Goal: Task Accomplishment & Management: Manage account settings

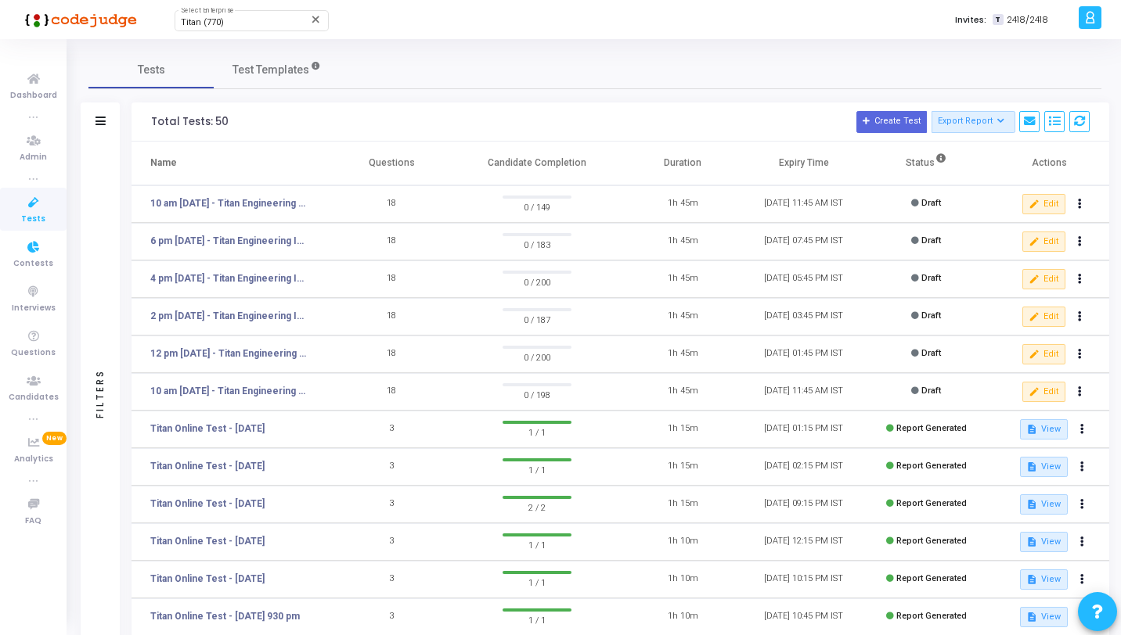
click at [27, 208] on icon at bounding box center [33, 203] width 33 height 20
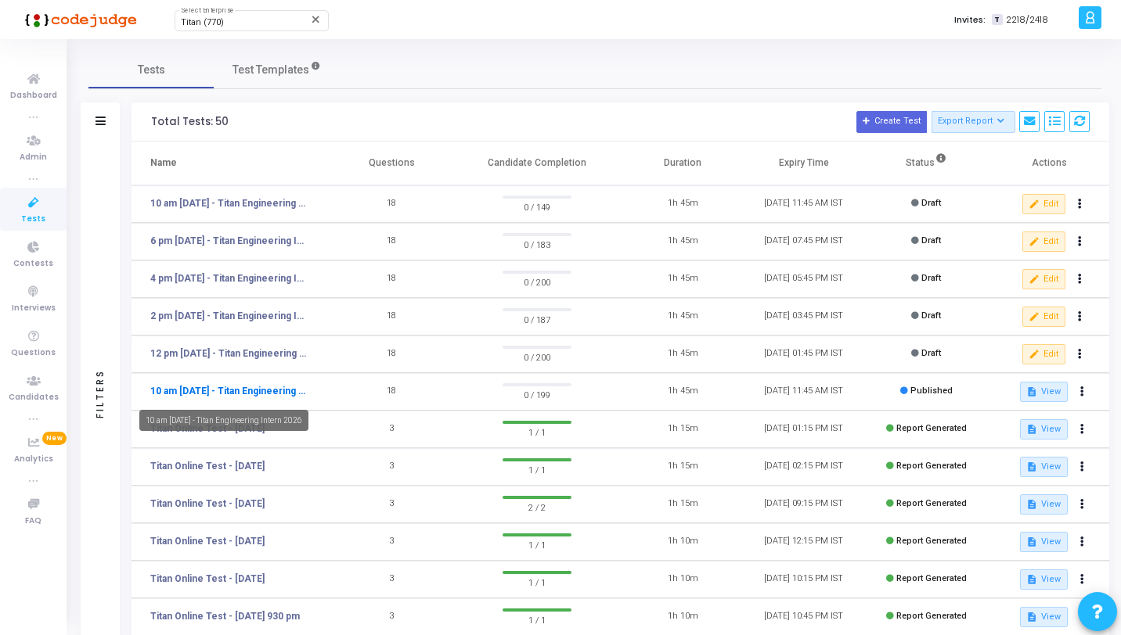
click at [234, 386] on link "10 am [DATE] - Titan Engineering Intern 2026" at bounding box center [228, 391] width 157 height 14
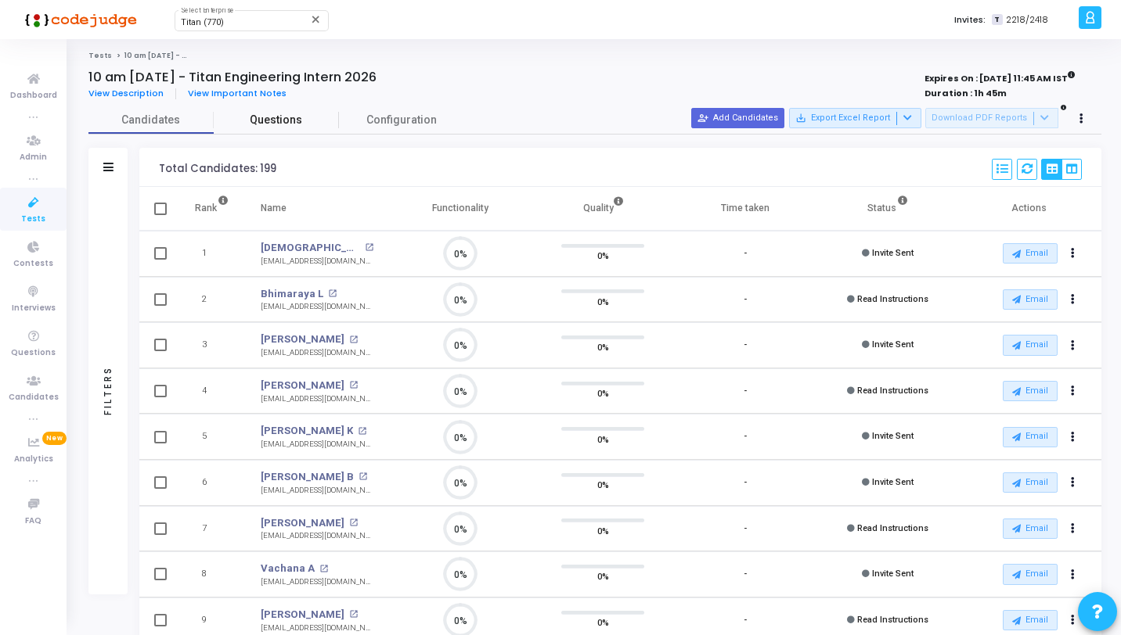
click at [279, 120] on span "Questions" at bounding box center [276, 120] width 125 height 16
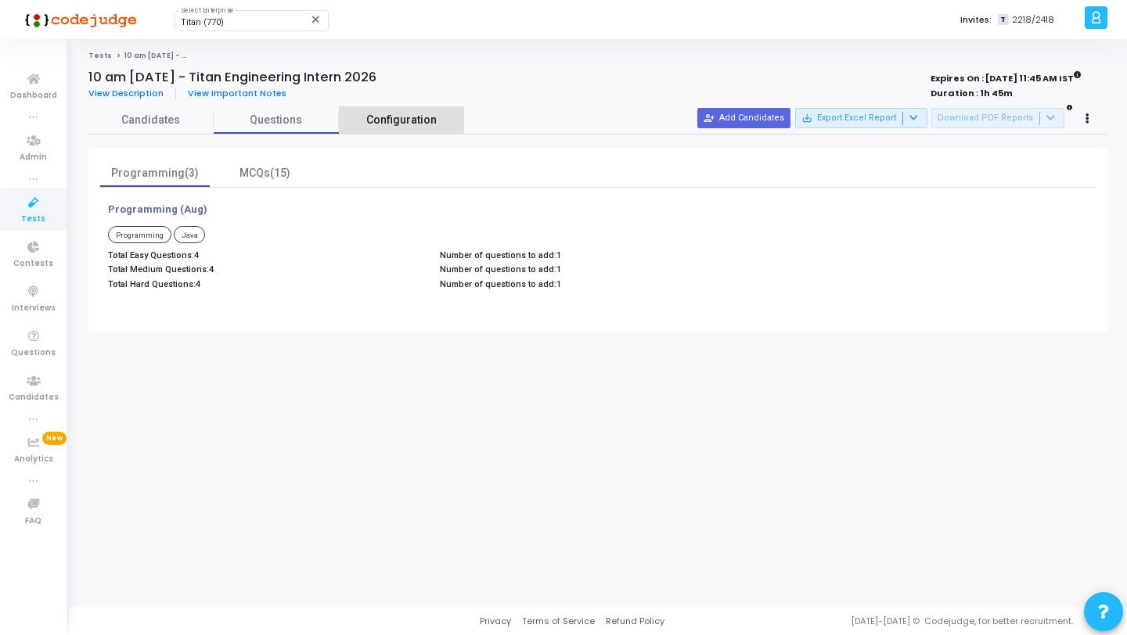
click at [360, 119] on link "Configuration" at bounding box center [401, 119] width 125 height 27
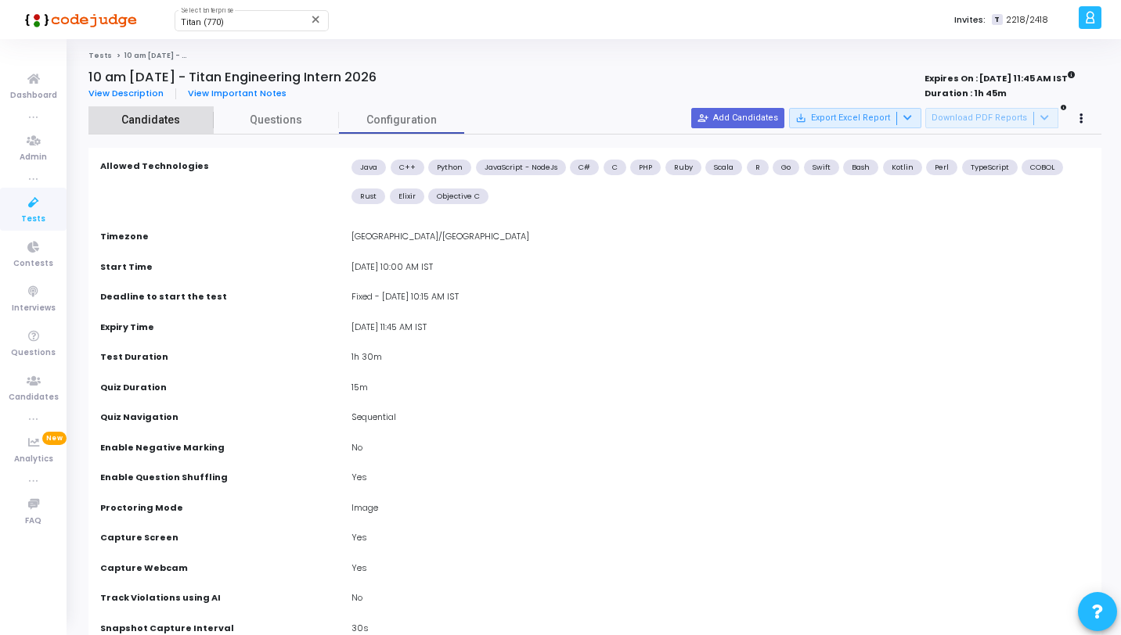
click at [157, 117] on span "Candidates" at bounding box center [150, 120] width 125 height 16
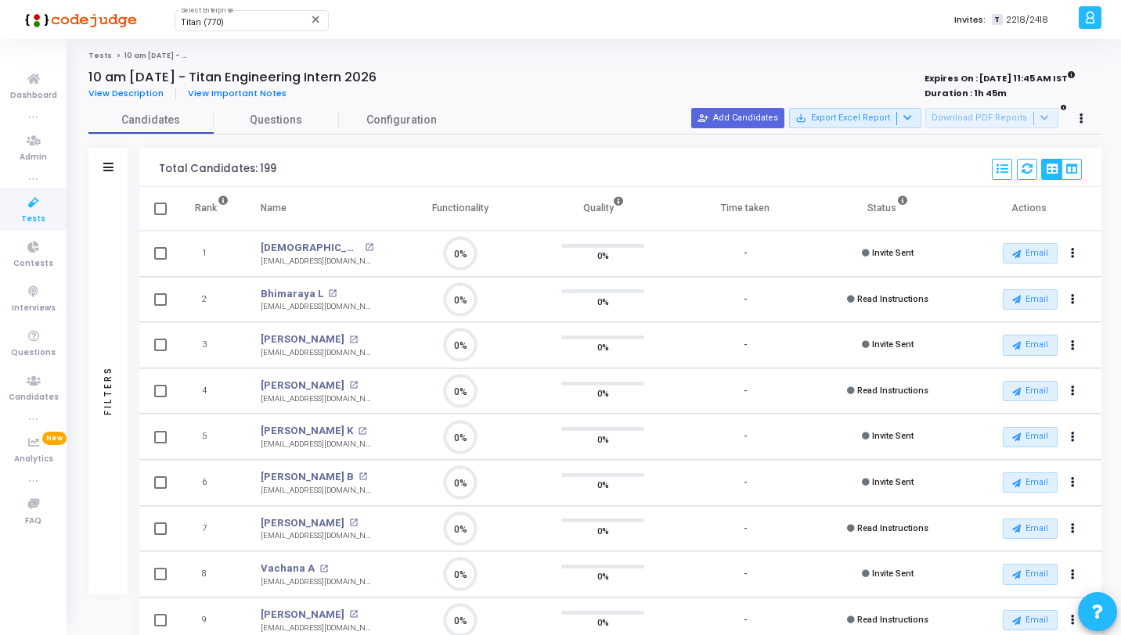
click at [102, 156] on div "Filters" at bounding box center [107, 167] width 39 height 39
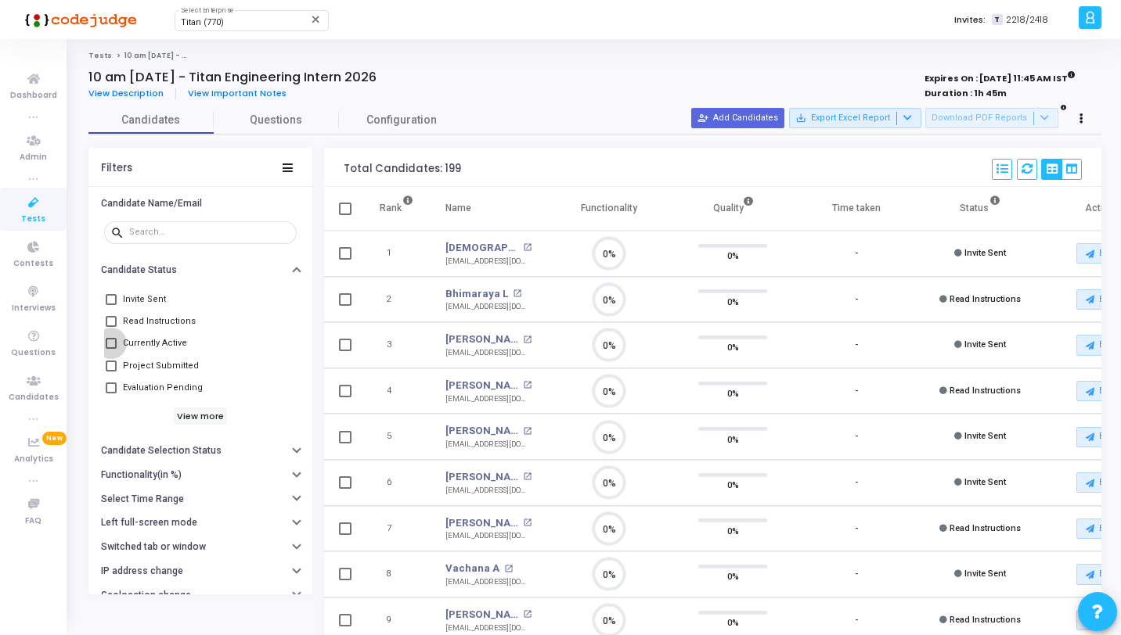
click at [157, 347] on span "Currently Active" at bounding box center [155, 343] width 64 height 19
click at [111, 349] on input "Currently Active" at bounding box center [110, 349] width 1 height 1
click at [157, 347] on span "Currently Active" at bounding box center [155, 343] width 64 height 19
click at [111, 349] on input "Currently Active" at bounding box center [110, 349] width 1 height 1
click at [1017, 171] on button at bounding box center [1027, 169] width 20 height 21
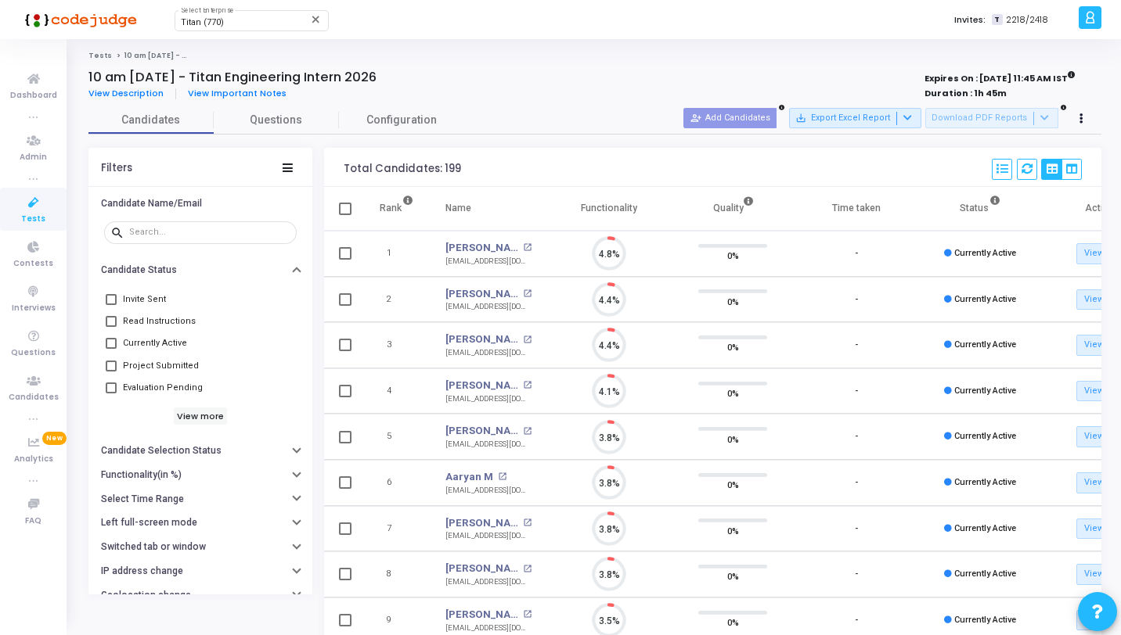
scroll to position [33, 40]
click at [160, 345] on span "Currently Active" at bounding box center [155, 343] width 64 height 19
click at [111, 349] on input "Currently Active" at bounding box center [110, 349] width 1 height 1
click at [148, 347] on span "Currently Active" at bounding box center [155, 343] width 64 height 19
click at [111, 349] on input "Currently Active" at bounding box center [110, 349] width 1 height 1
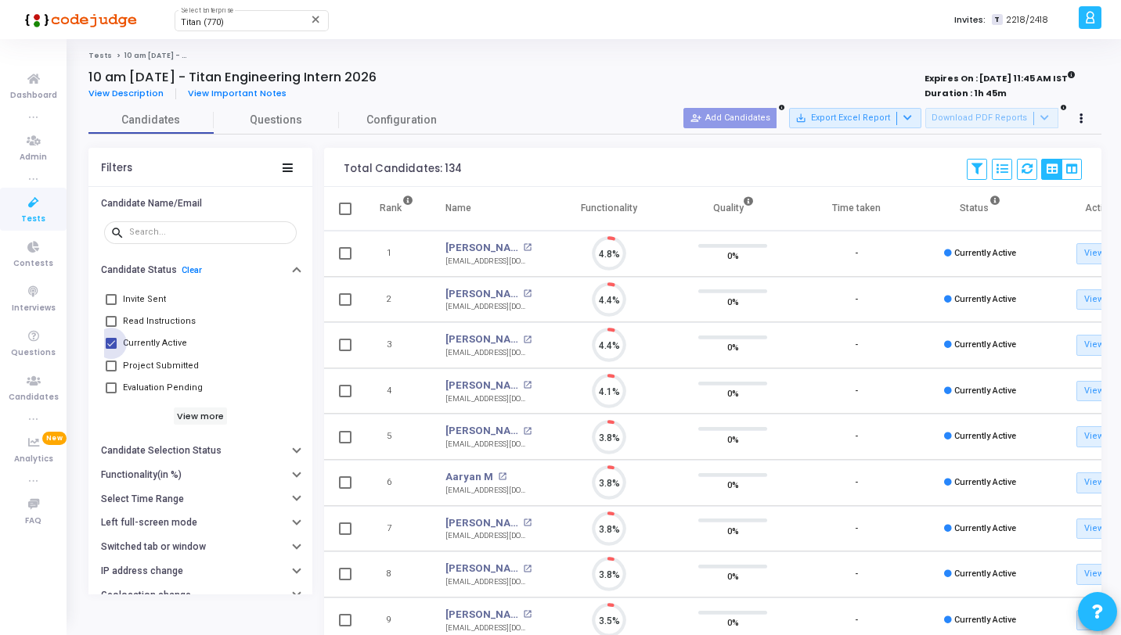
checkbox input "false"
click at [34, 209] on icon at bounding box center [33, 203] width 33 height 20
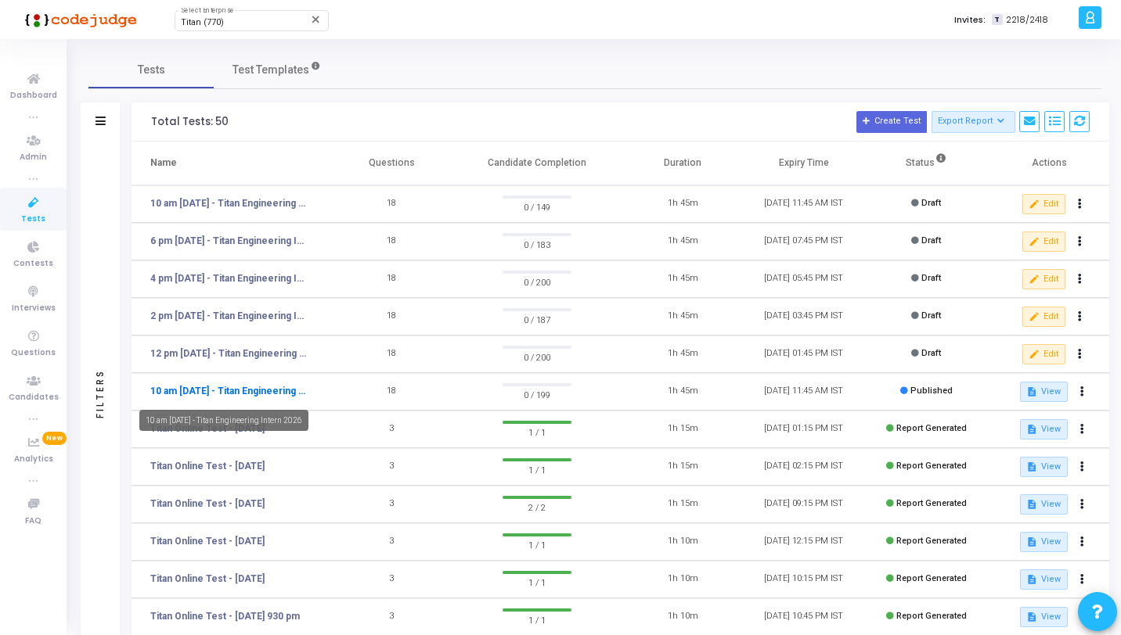
click at [219, 392] on link "10 am [DATE] - Titan Engineering Intern 2026" at bounding box center [228, 391] width 157 height 14
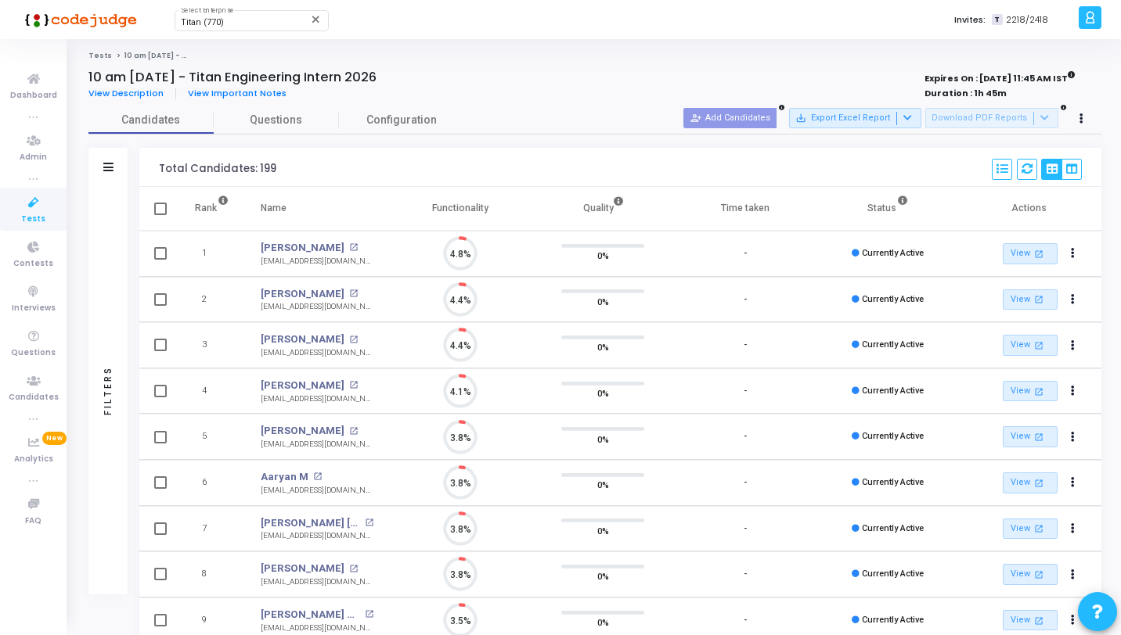
click at [108, 296] on div "Filters" at bounding box center [107, 391] width 39 height 408
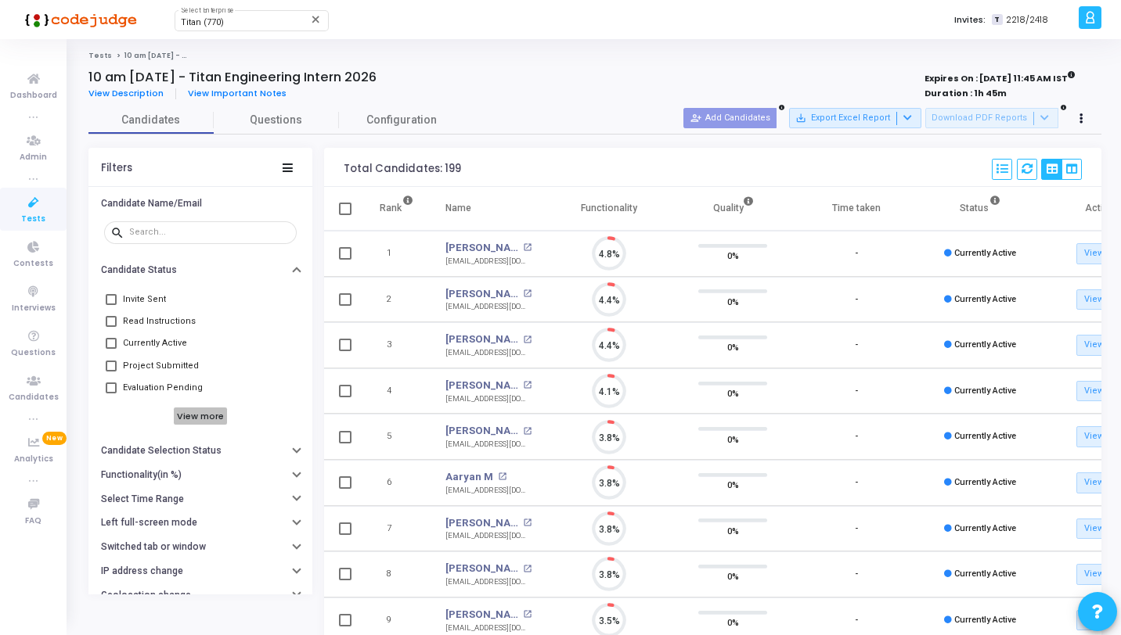
click at [178, 413] on h6 "View more" at bounding box center [201, 416] width 54 height 17
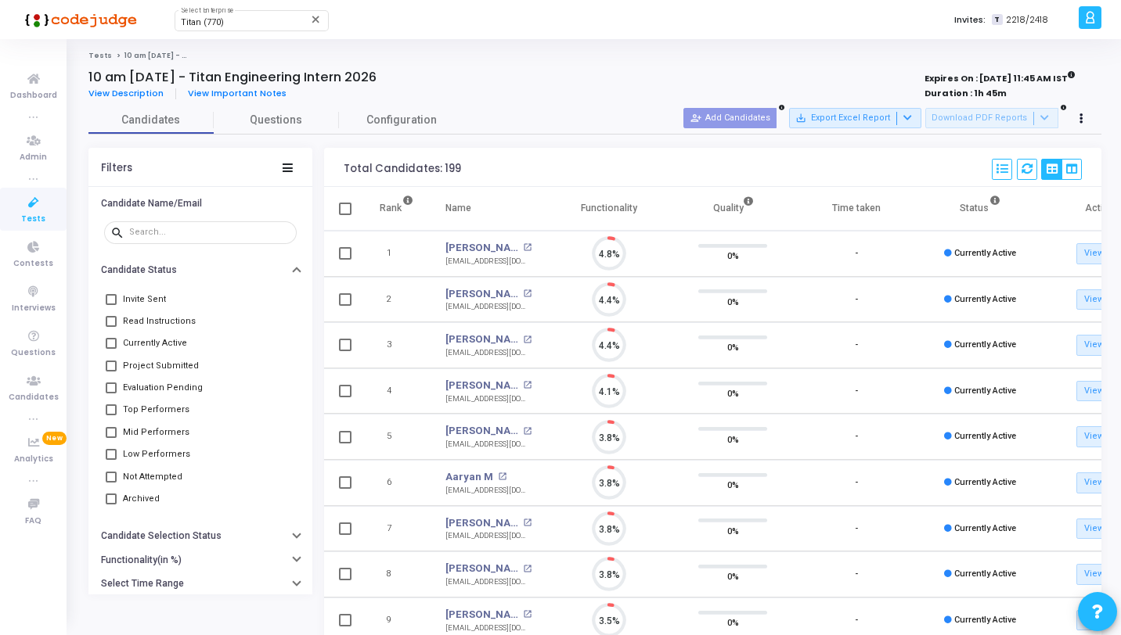
click at [164, 389] on span "Evaluation Pending" at bounding box center [163, 388] width 80 height 19
click at [111, 394] on input "Evaluation Pending" at bounding box center [110, 394] width 1 height 1
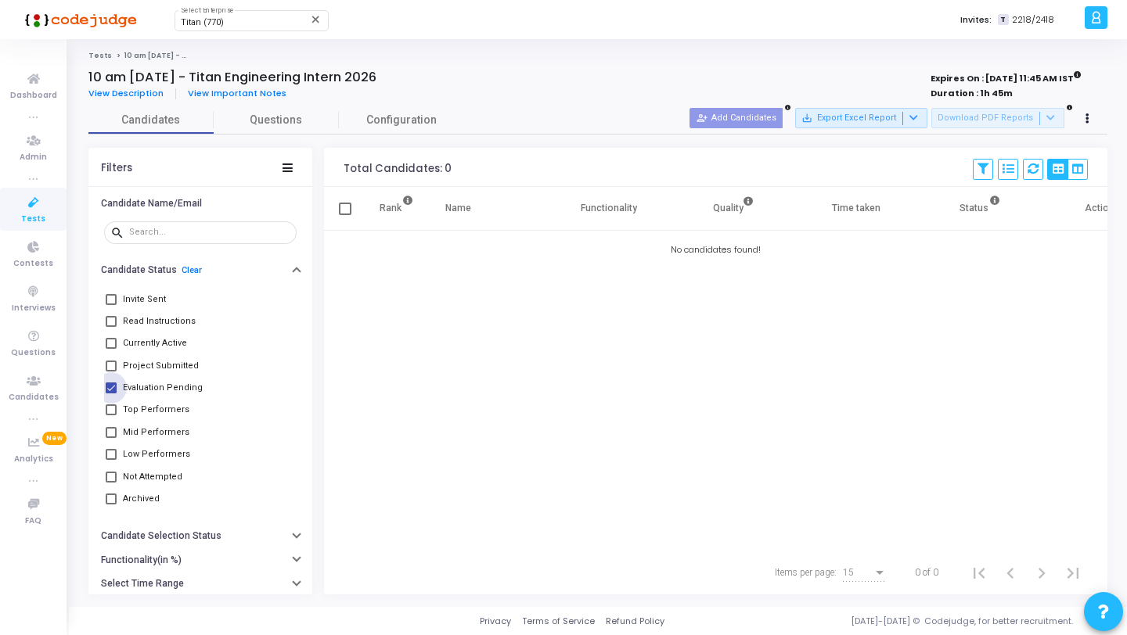
click at [164, 389] on span "Evaluation Pending" at bounding box center [163, 388] width 80 height 19
click at [111, 394] on input "Evaluation Pending" at bounding box center [110, 394] width 1 height 1
checkbox input "false"
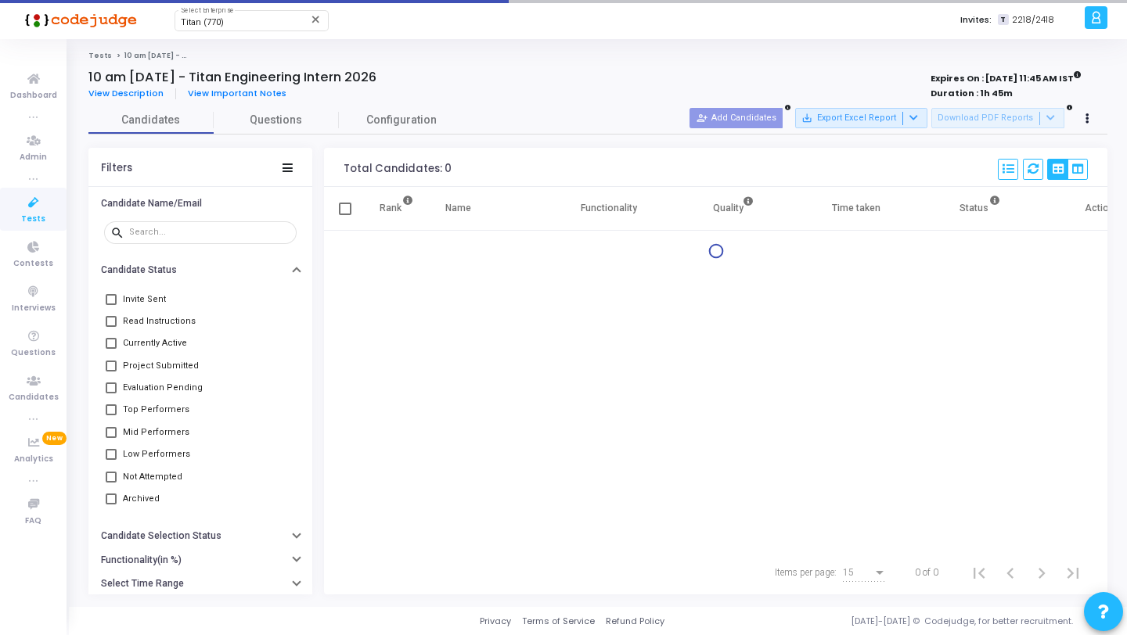
click at [168, 415] on span "Top Performers" at bounding box center [156, 410] width 67 height 19
click at [111, 416] on input "Top Performers" at bounding box center [110, 416] width 1 height 1
checkbox input "true"
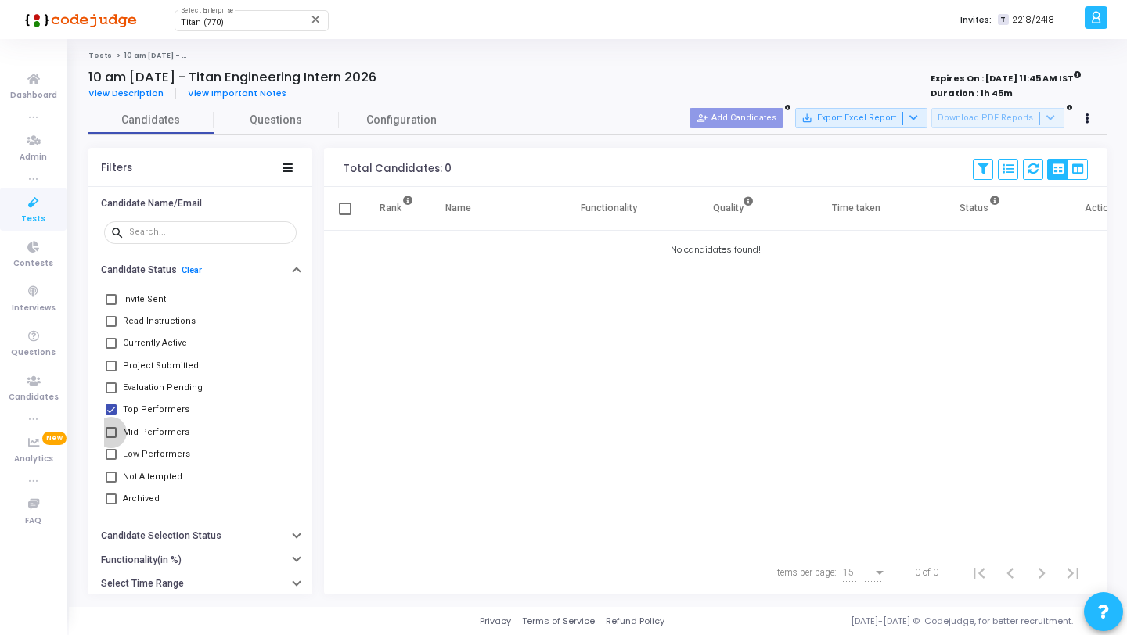
click at [169, 428] on span "Mid Performers" at bounding box center [156, 432] width 67 height 19
click at [111, 438] on input "Mid Performers" at bounding box center [110, 438] width 1 height 1
checkbox input "true"
click at [168, 455] on span "Low Performers" at bounding box center [156, 454] width 67 height 19
click at [111, 460] on input "Low Performers" at bounding box center [110, 460] width 1 height 1
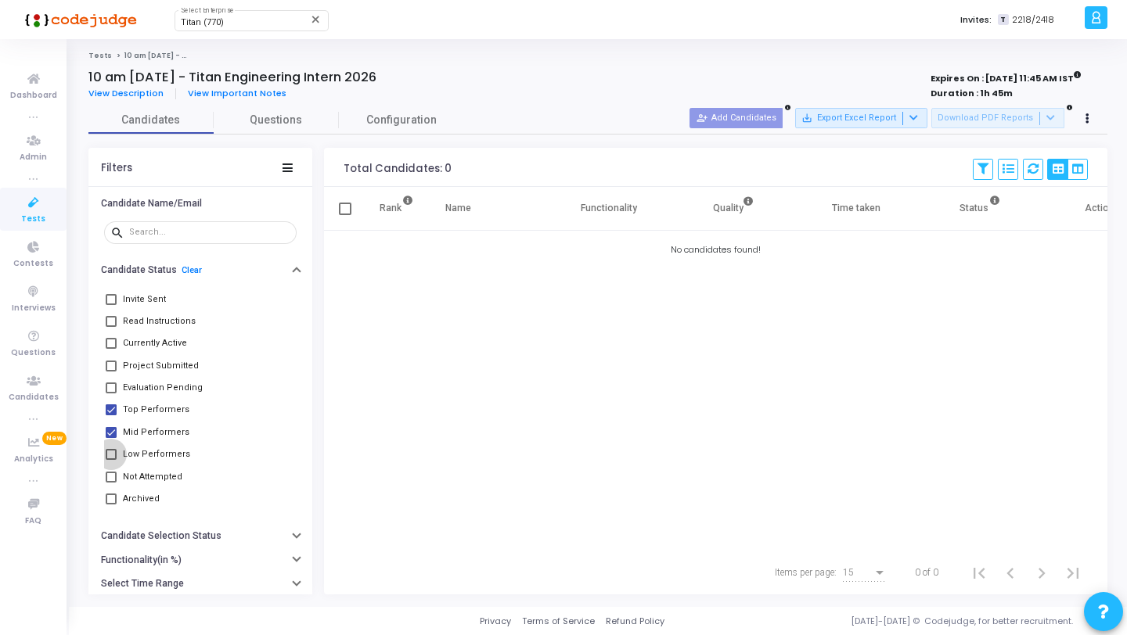
checkbox input "true"
click at [188, 268] on link "Clear" at bounding box center [192, 270] width 20 height 10
checkbox input "false"
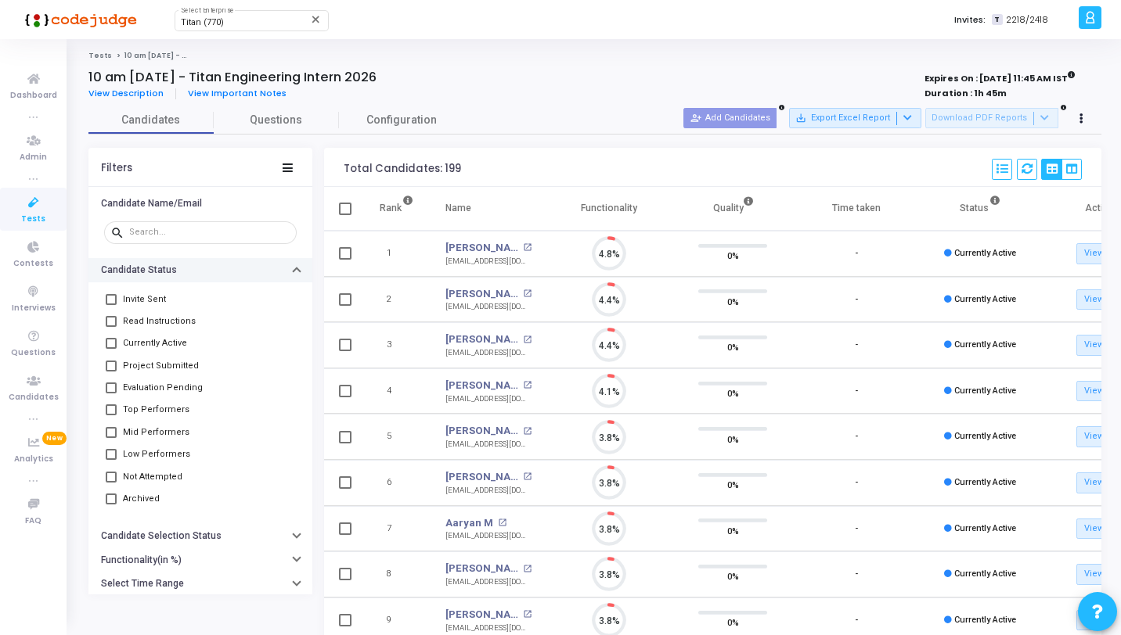
click at [646, 82] on div "10 am [DATE] - Titan Engineering Intern 2026" at bounding box center [384, 78] width 592 height 16
click at [40, 200] on icon at bounding box center [33, 203] width 33 height 20
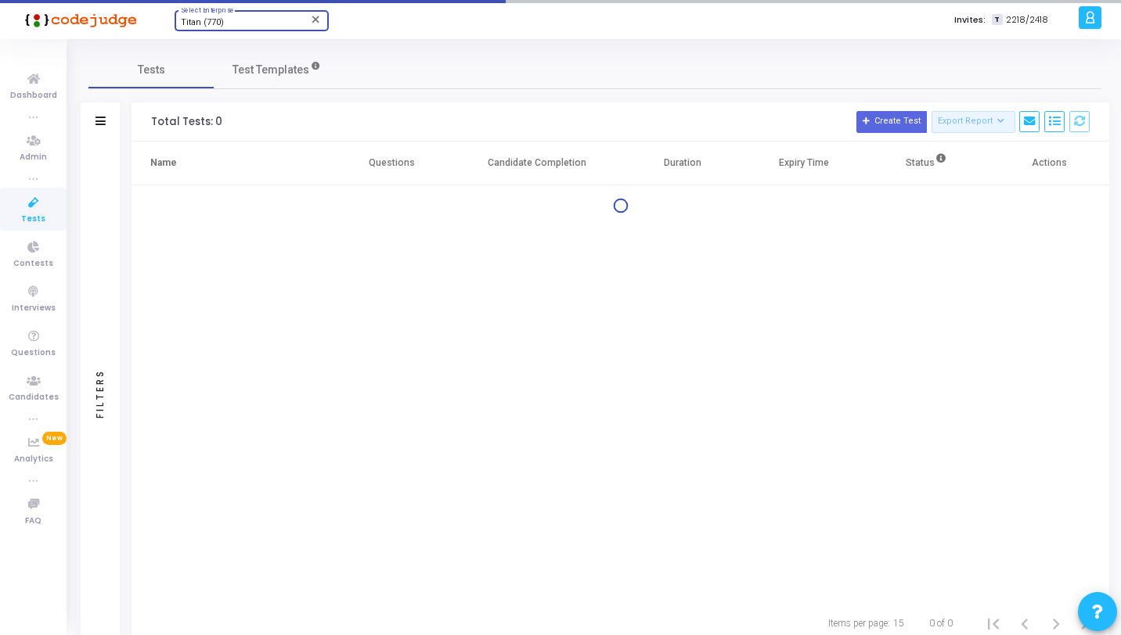
click at [207, 26] on span "Titan (770)" at bounding box center [202, 22] width 43 height 10
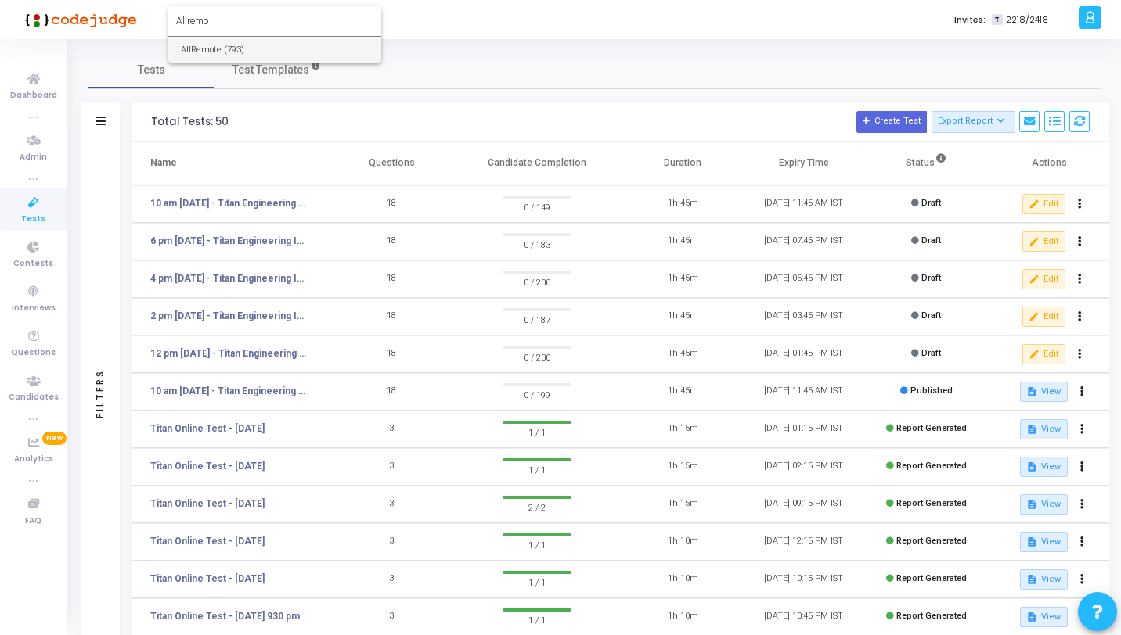
type input "Allremo"
click at [204, 45] on span "AllRemote (793)" at bounding box center [275, 50] width 188 height 26
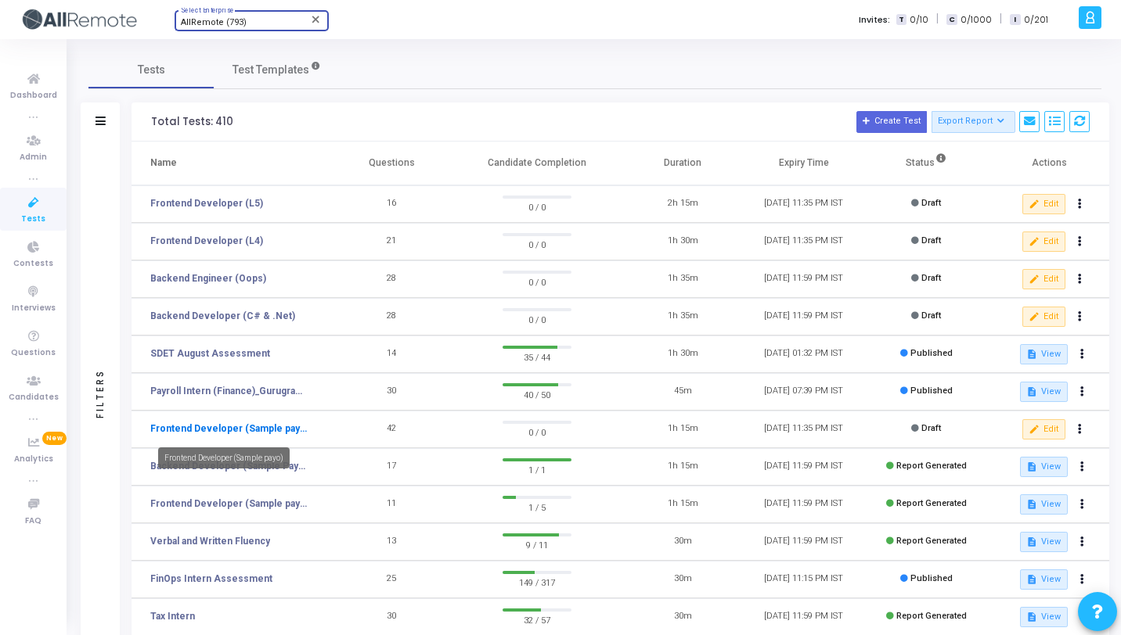
click at [269, 433] on link "Frontend Developer (Sample payo)" at bounding box center [228, 429] width 157 height 14
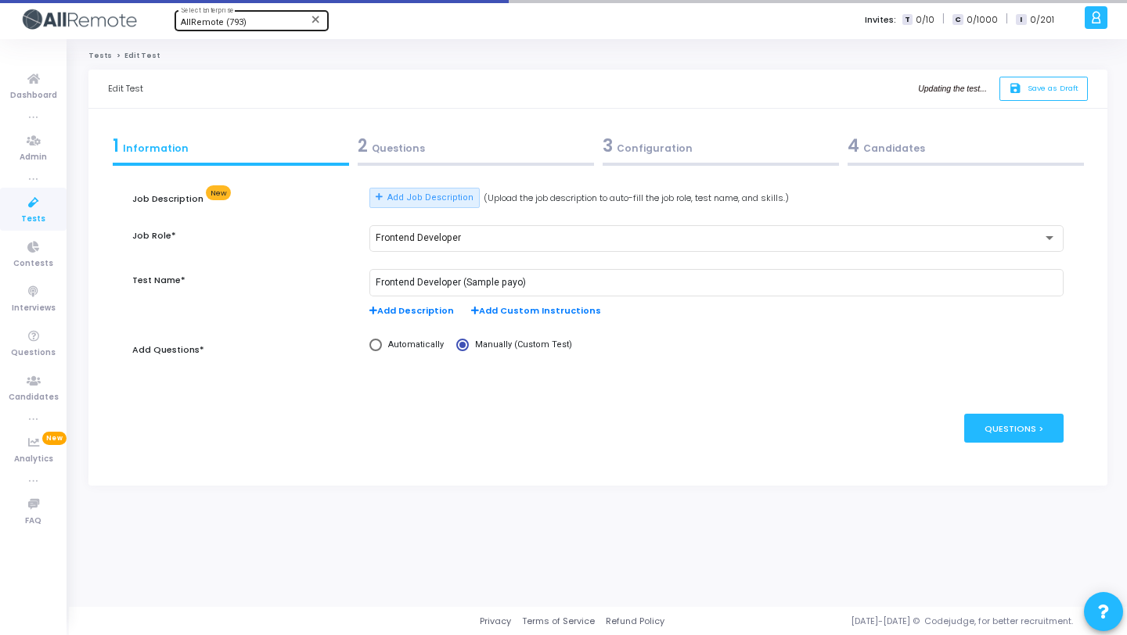
click at [419, 167] on div "2 Questions" at bounding box center [475, 149] width 245 height 42
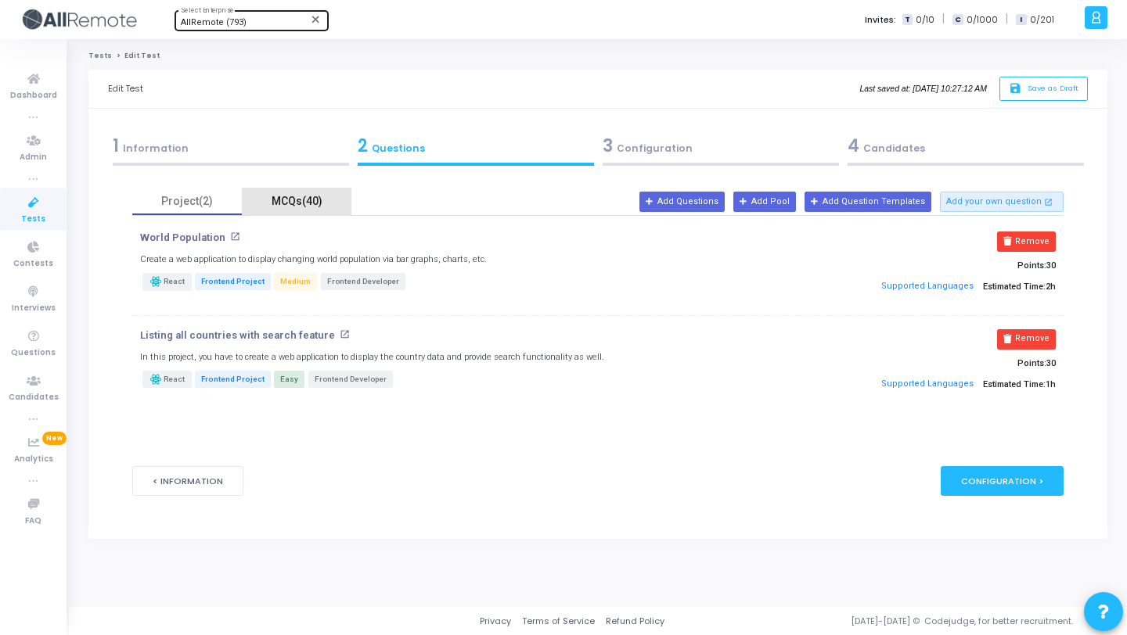
click at [292, 200] on div "MCQs(40)" at bounding box center [296, 201] width 91 height 16
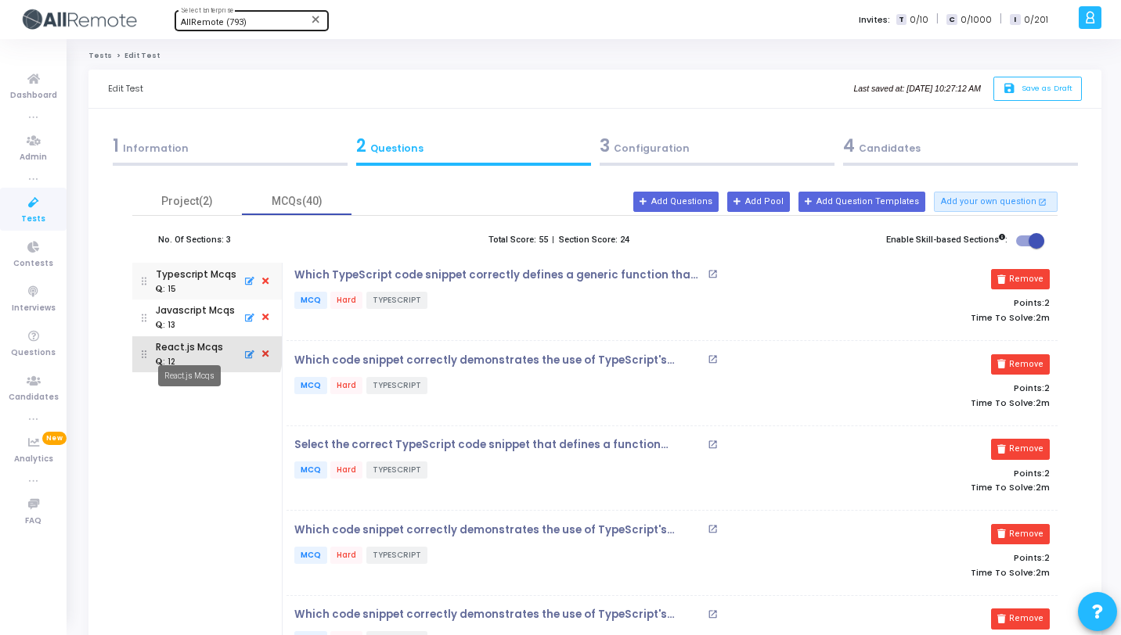
click at [186, 348] on div "React.js Mcqs" at bounding box center [189, 347] width 67 height 14
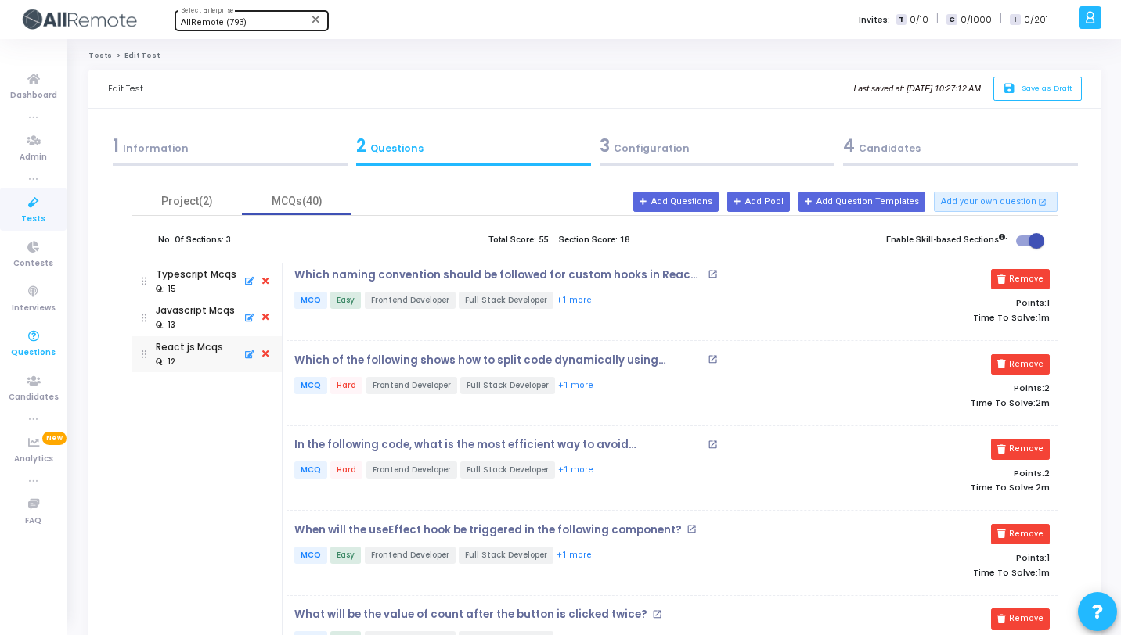
click at [34, 350] on span "Questions" at bounding box center [33, 353] width 45 height 13
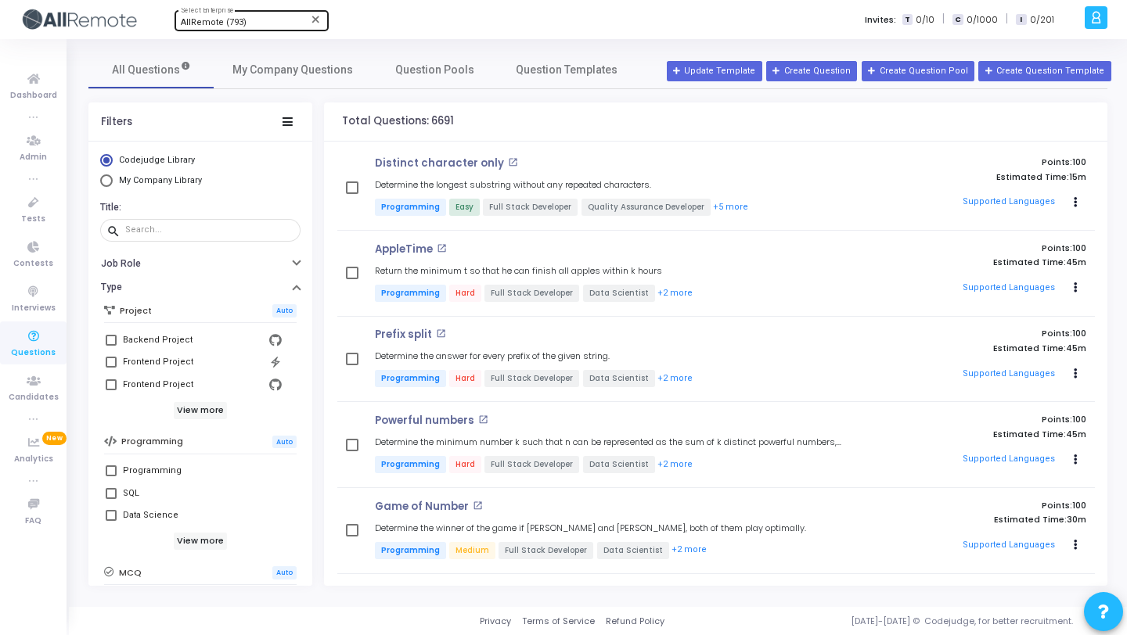
click at [30, 350] on span "Questions" at bounding box center [33, 353] width 45 height 13
click at [252, 29] on div "AllRemote (793) Select Enterprise" at bounding box center [251, 19] width 141 height 23
type input "Tita"
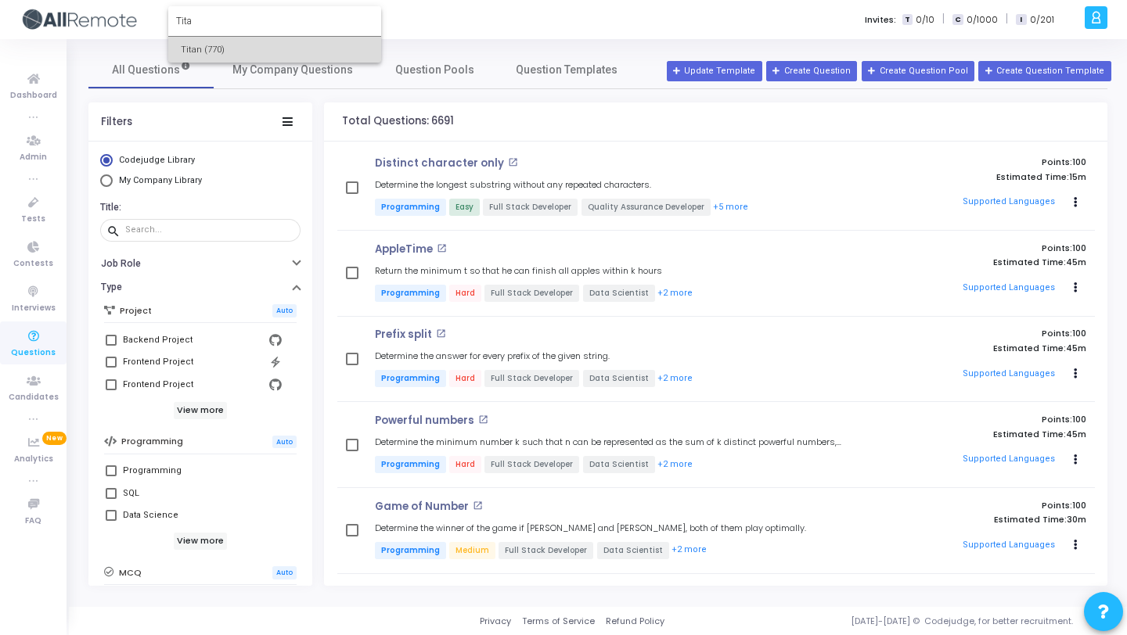
click at [253, 53] on span "Titan (770)" at bounding box center [275, 50] width 188 height 26
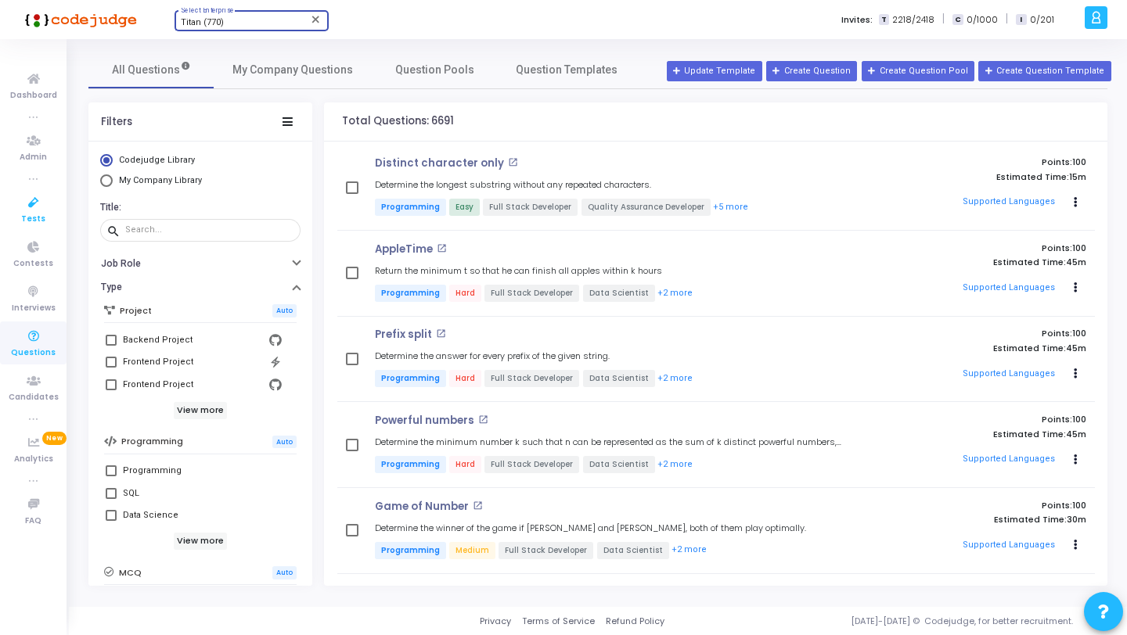
click at [52, 204] on link "Tests" at bounding box center [33, 209] width 67 height 43
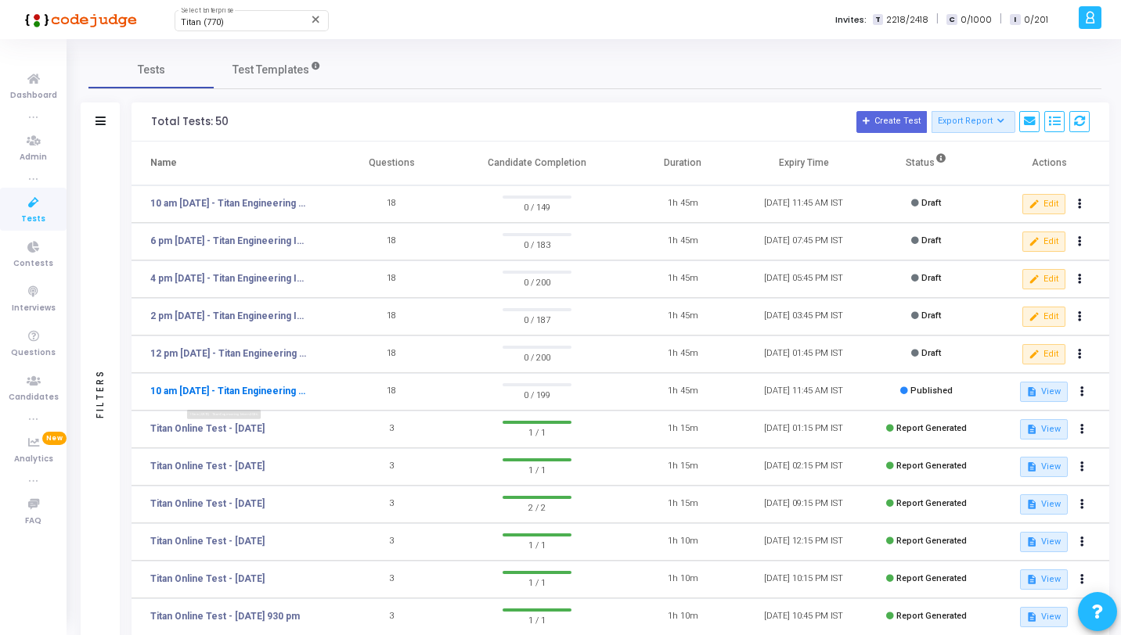
click at [220, 391] on link "10 am [DATE] - Titan Engineering Intern 2026" at bounding box center [228, 391] width 157 height 14
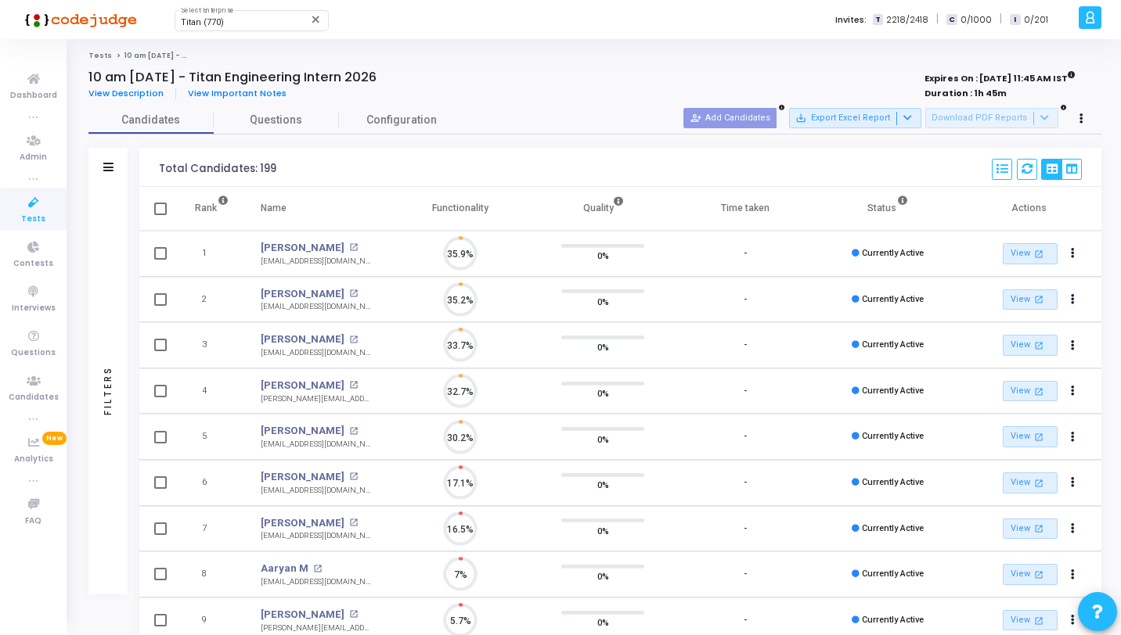
scroll to position [33, 40]
click at [112, 185] on div "Filters" at bounding box center [107, 167] width 39 height 39
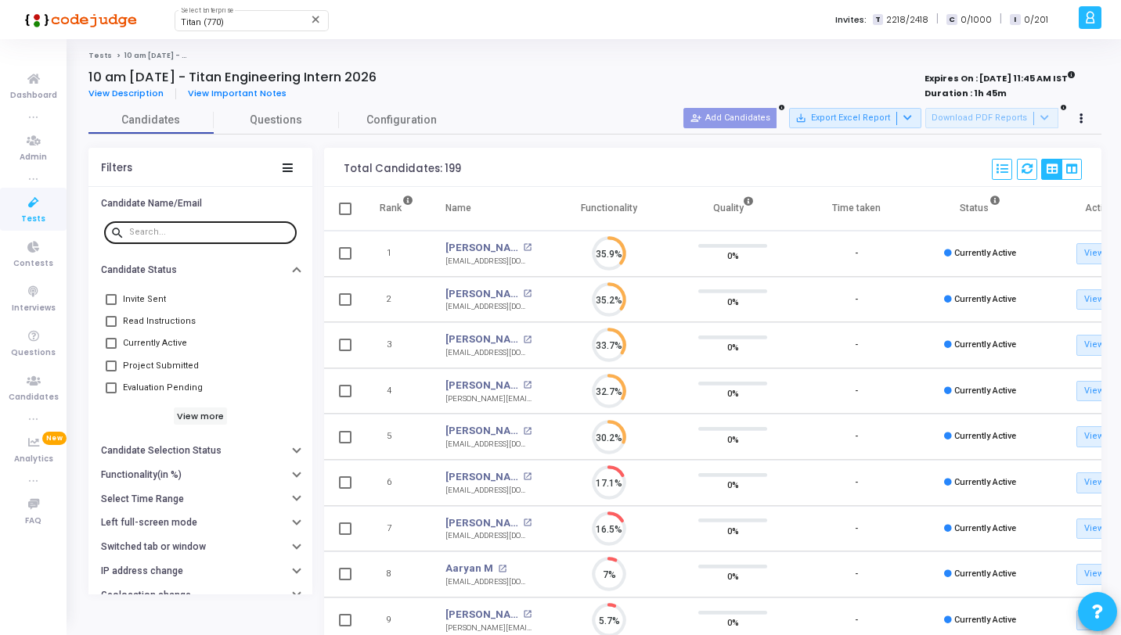
click at [152, 232] on input "text" at bounding box center [209, 232] width 161 height 9
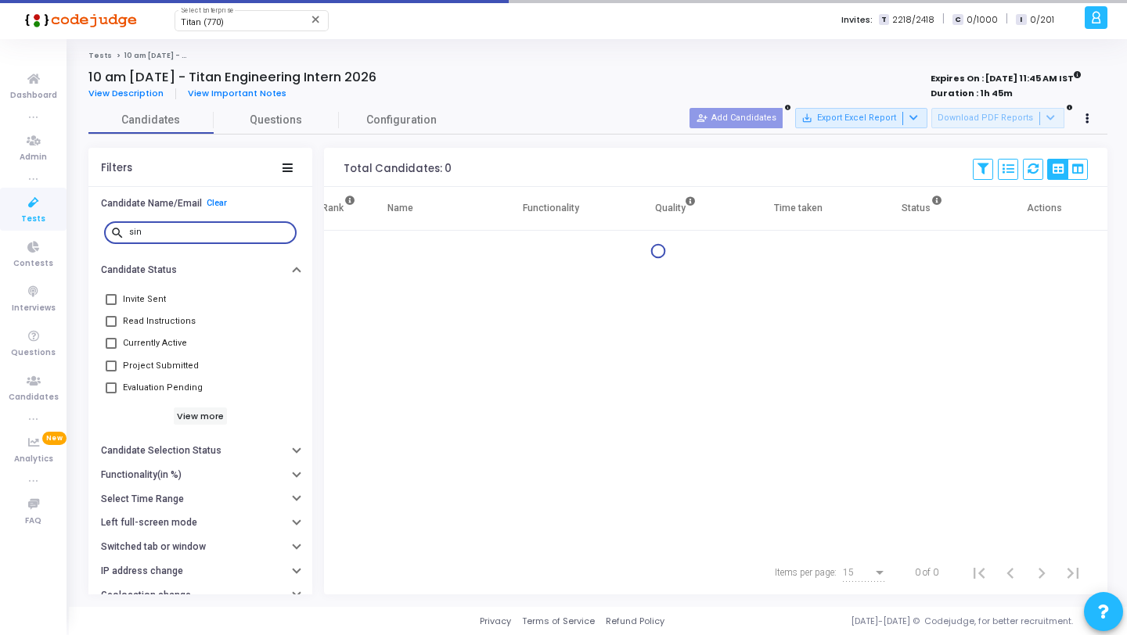
type input "sin"
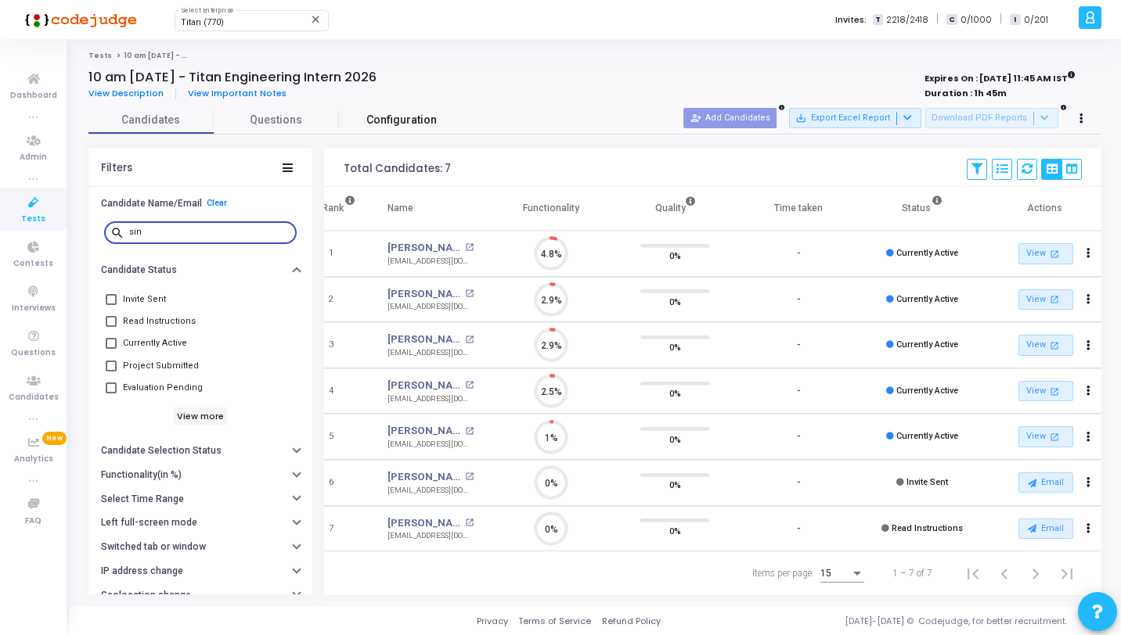
click at [382, 127] on span "Configuration" at bounding box center [401, 120] width 70 height 16
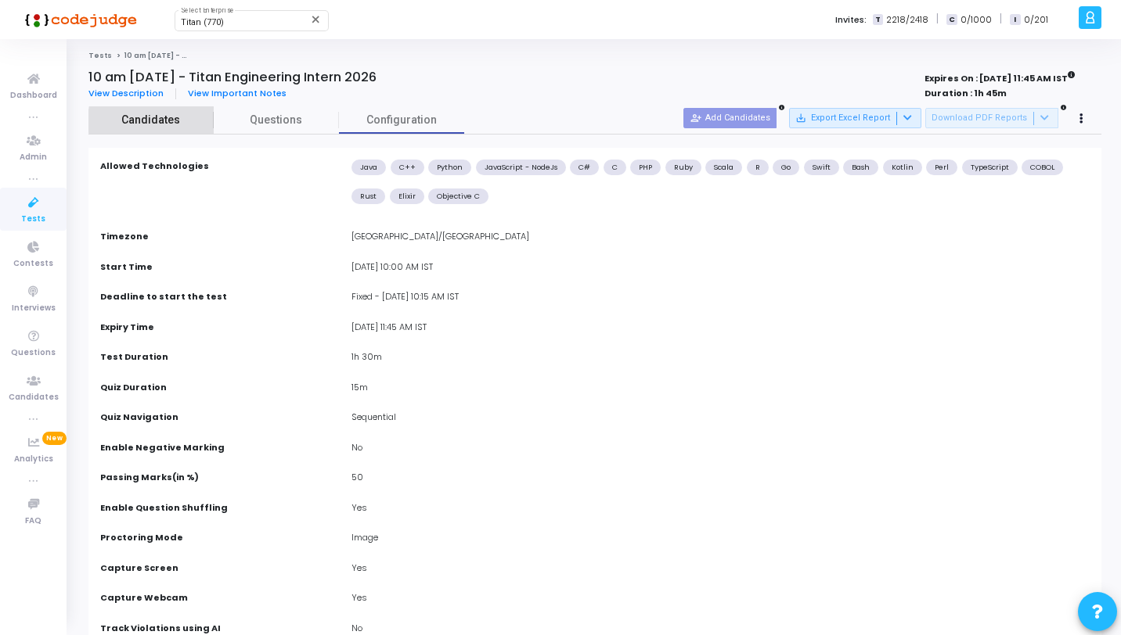
click at [178, 121] on span "Candidates" at bounding box center [150, 120] width 125 height 16
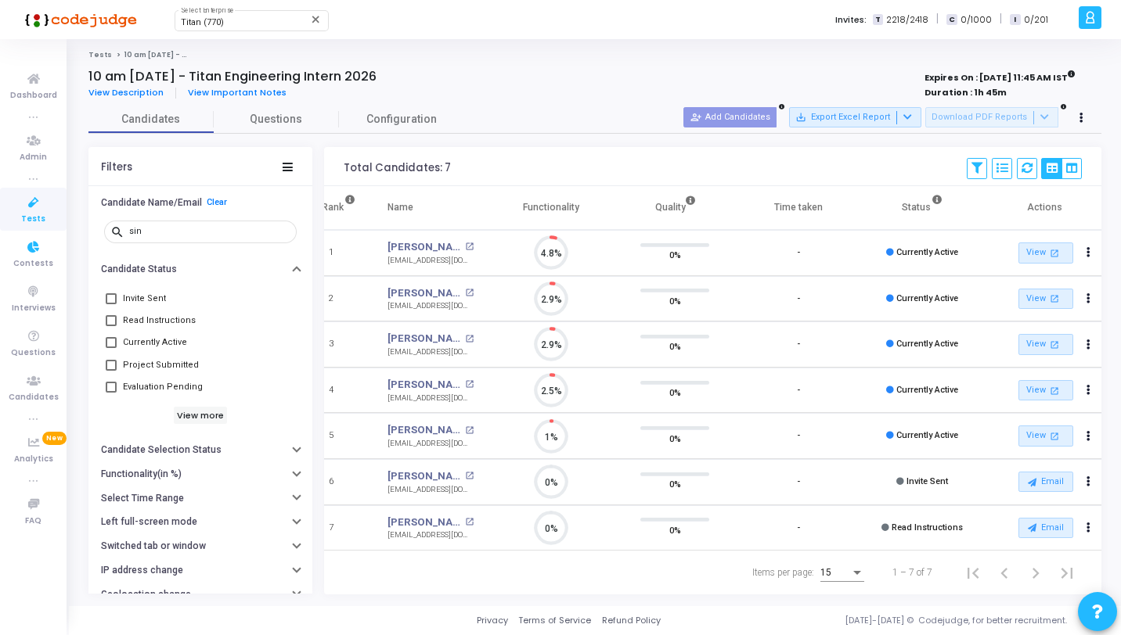
click at [44, 207] on icon at bounding box center [33, 203] width 33 height 20
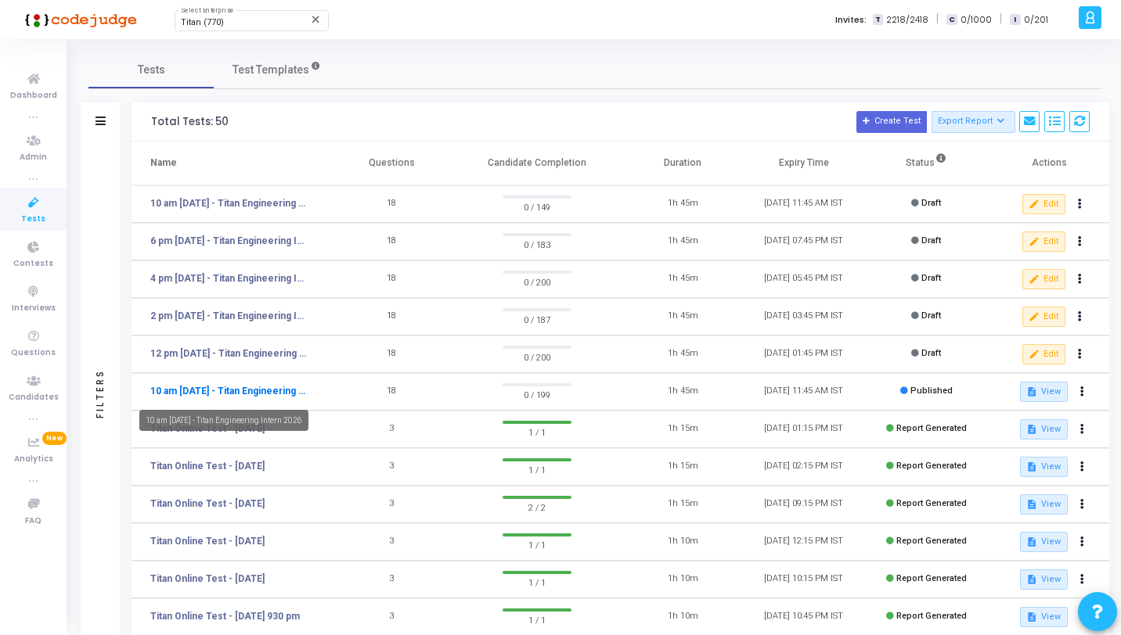
click at [254, 397] on link "10 am [DATE] - Titan Engineering Intern 2026" at bounding box center [228, 391] width 157 height 14
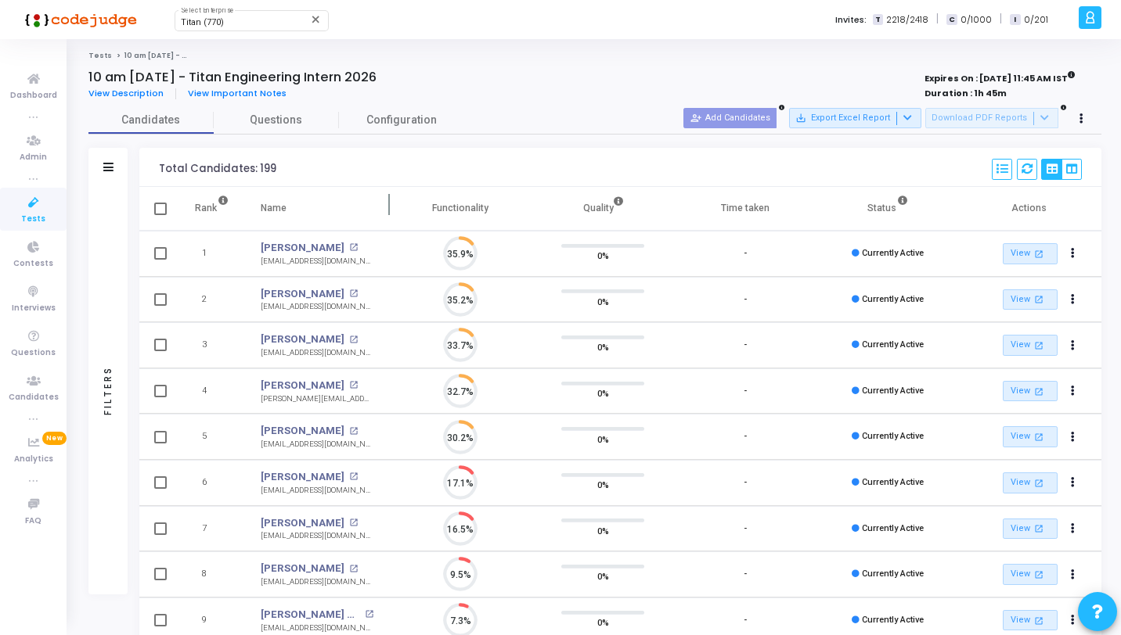
scroll to position [33, 40]
click at [101, 211] on div "Filters" at bounding box center [107, 391] width 39 height 408
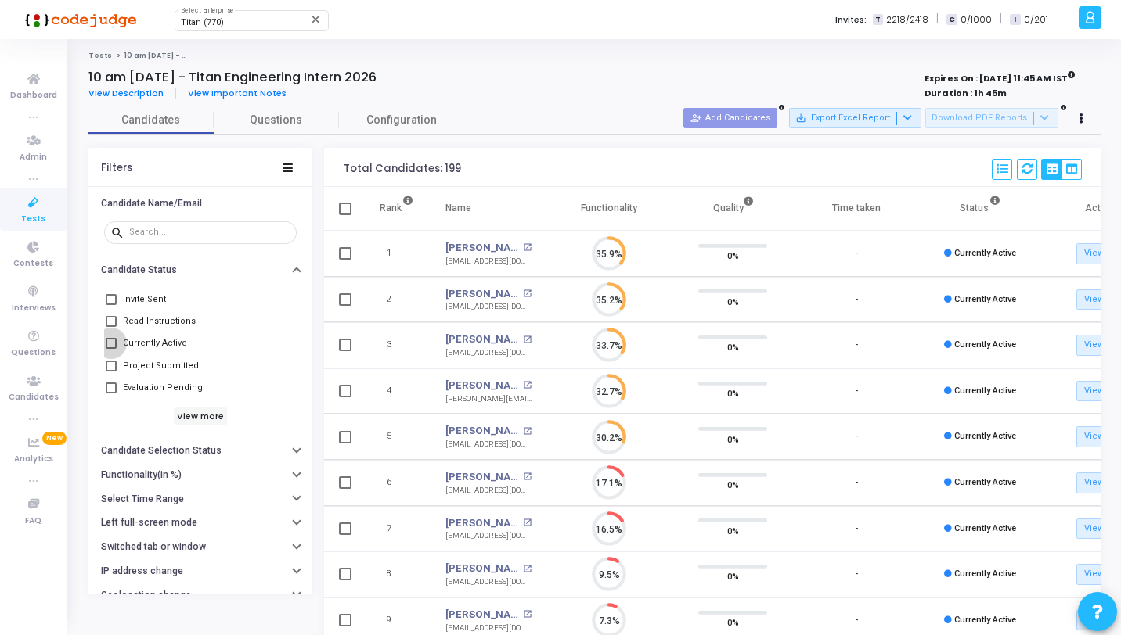
click at [124, 347] on span "Currently Active" at bounding box center [155, 343] width 64 height 19
click at [111, 349] on input "Currently Active" at bounding box center [110, 349] width 1 height 1
click at [178, 345] on span "Currently Active" at bounding box center [155, 343] width 64 height 19
click at [111, 349] on input "Currently Active" at bounding box center [110, 349] width 1 height 1
checkbox input "false"
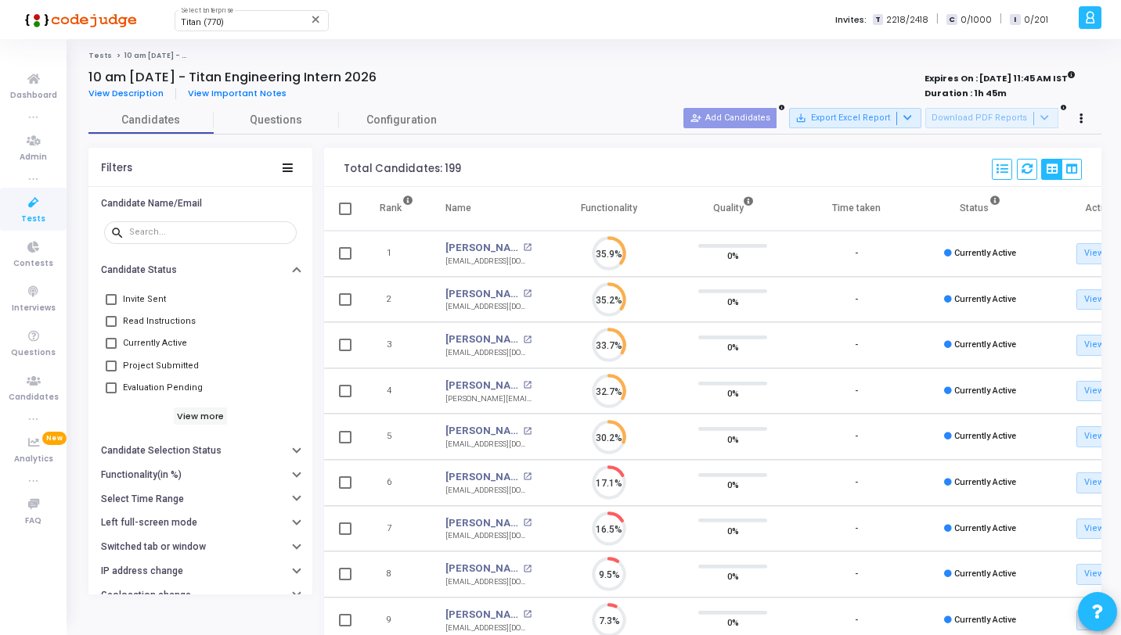
click at [40, 203] on icon at bounding box center [33, 203] width 33 height 20
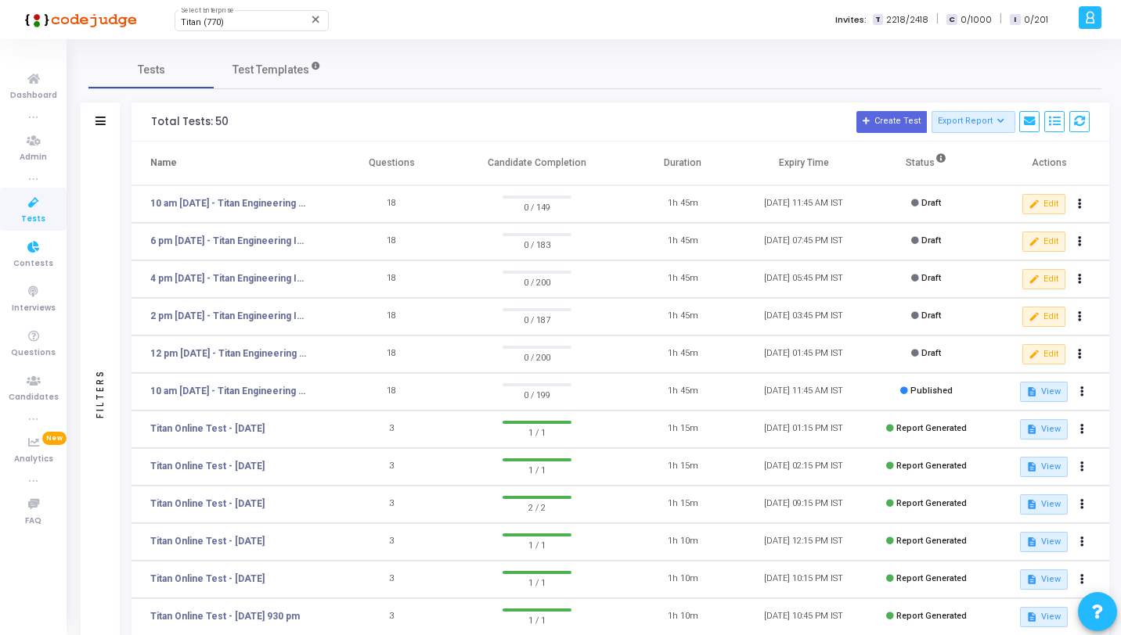
click at [38, 213] on span "Tests" at bounding box center [33, 219] width 24 height 13
